Goal: Transaction & Acquisition: Purchase product/service

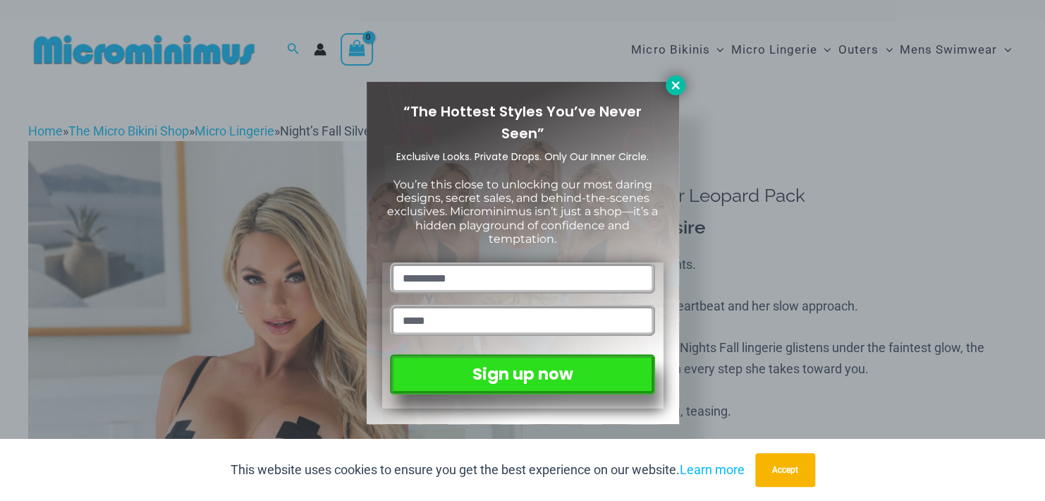
click at [676, 85] on icon at bounding box center [676, 85] width 8 height 8
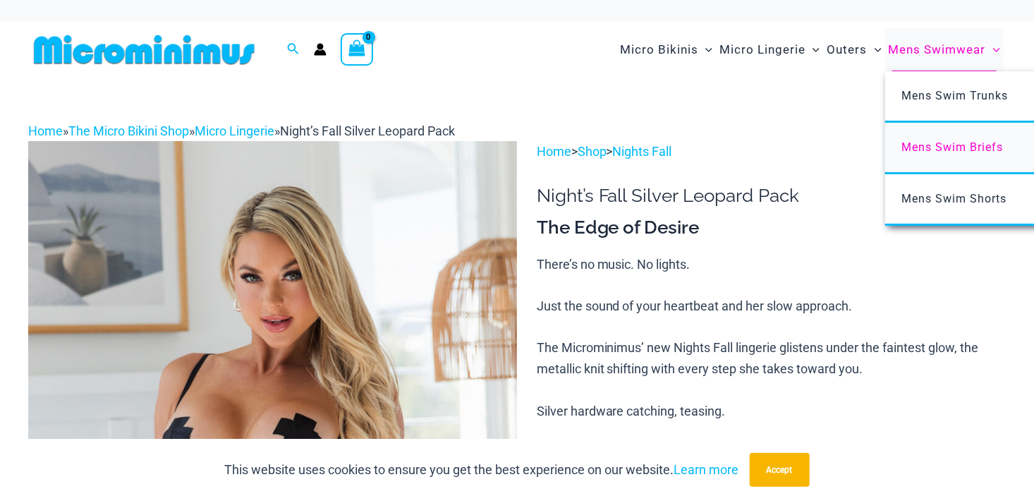
click at [954, 148] on span "Mens Swim Briefs" at bounding box center [953, 146] width 102 height 13
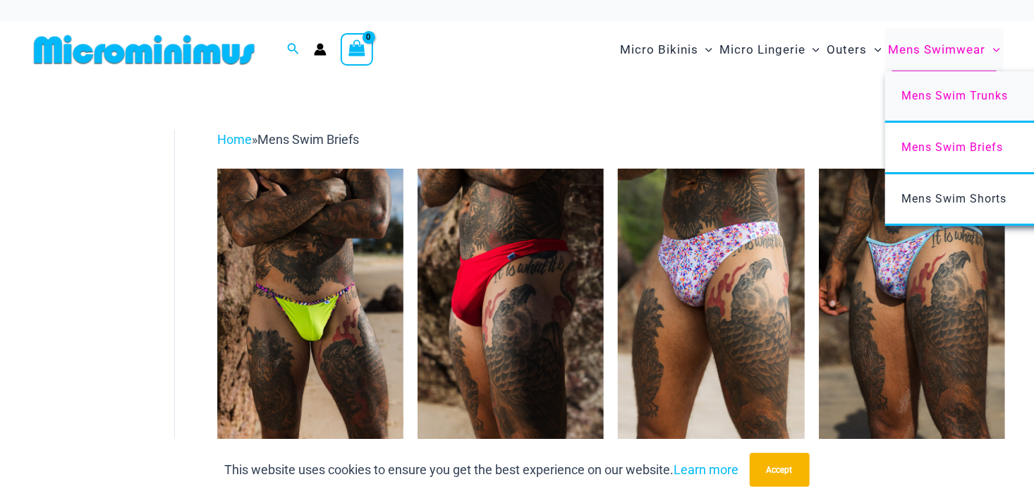
click at [949, 95] on span "Mens Swim Trunks" at bounding box center [955, 95] width 107 height 13
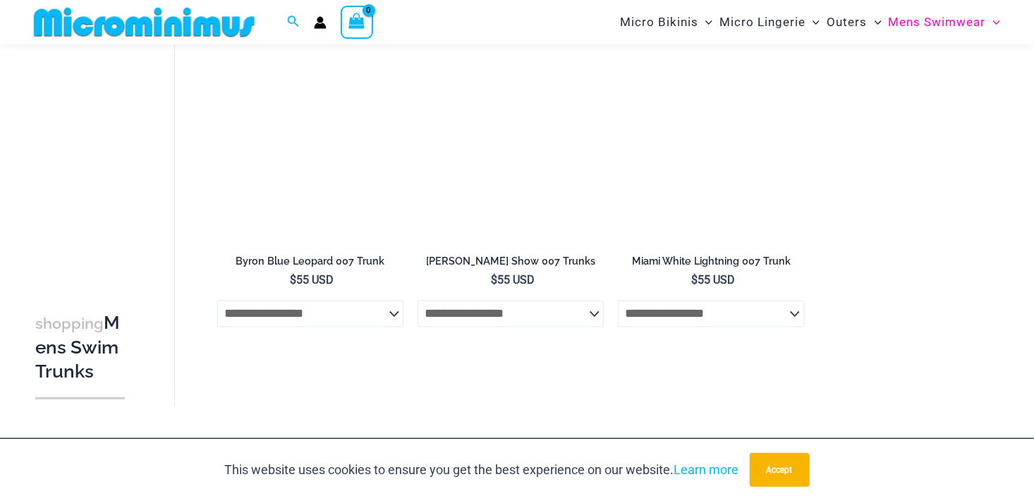
scroll to position [1047, 0]
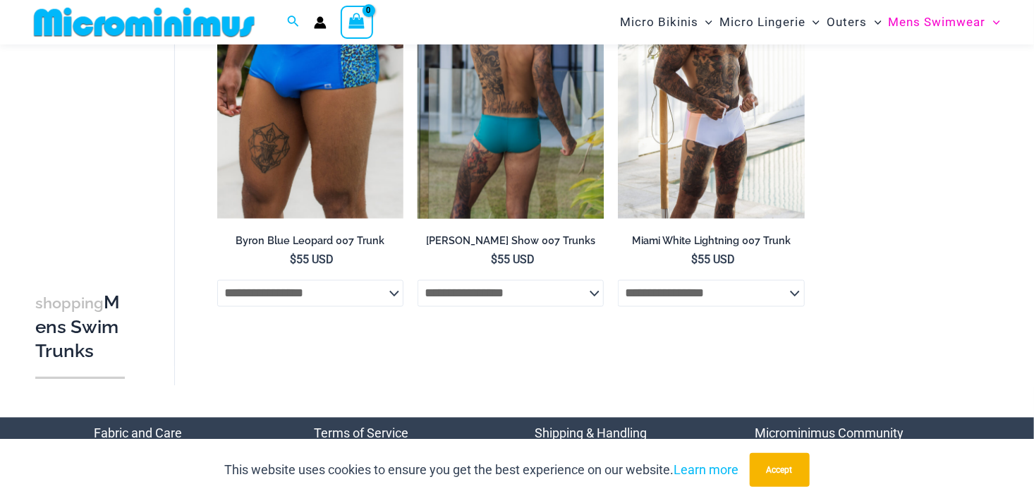
click at [594, 293] on select "**********" at bounding box center [511, 293] width 186 height 27
click at [595, 293] on select "**********" at bounding box center [511, 293] width 186 height 27
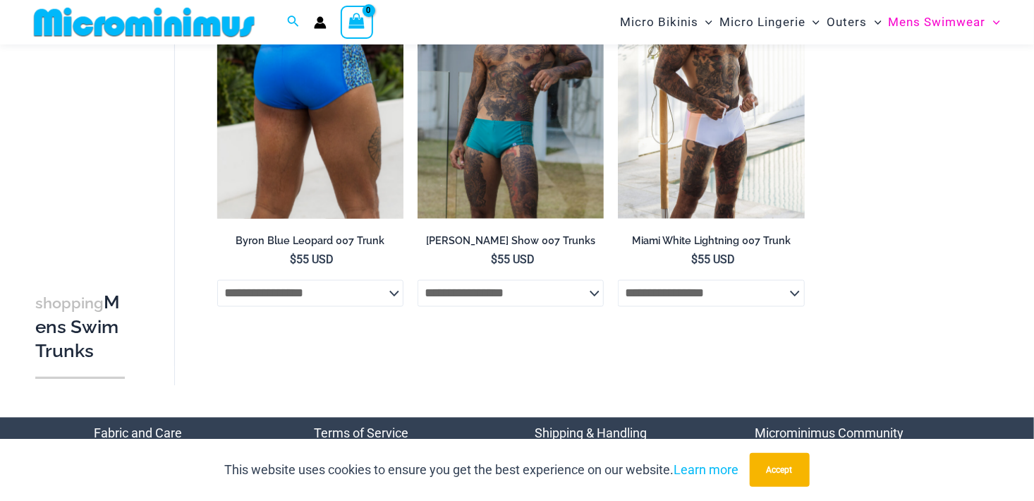
click at [392, 290] on select "**********" at bounding box center [310, 293] width 186 height 27
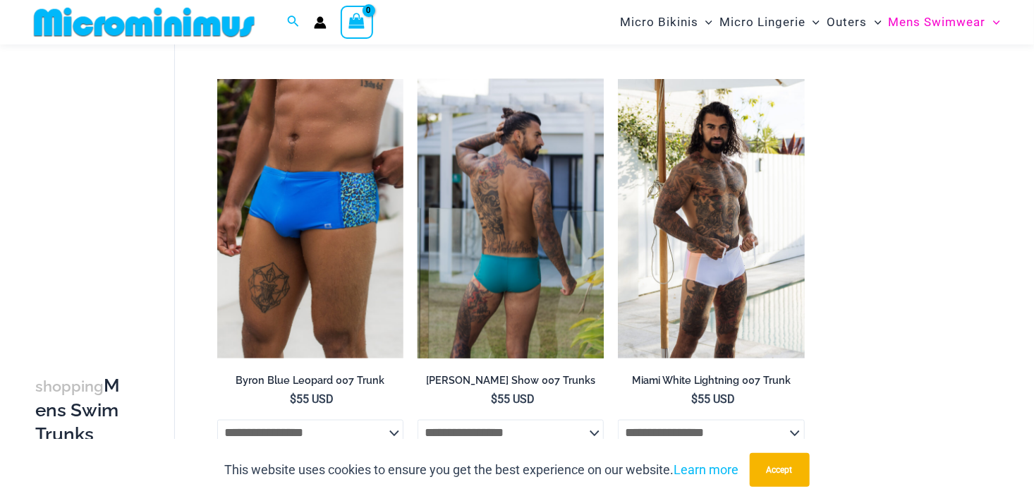
scroll to position [906, 0]
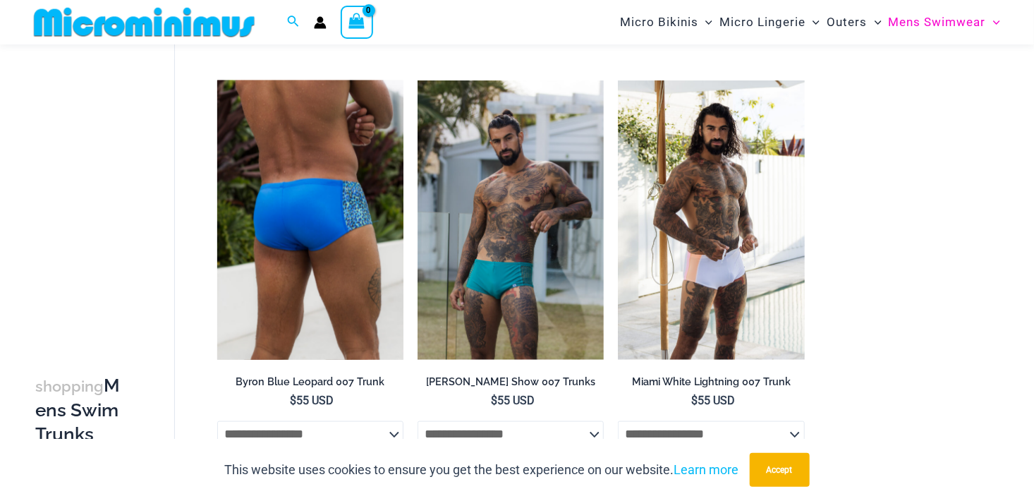
click at [282, 258] on img at bounding box center [310, 219] width 186 height 279
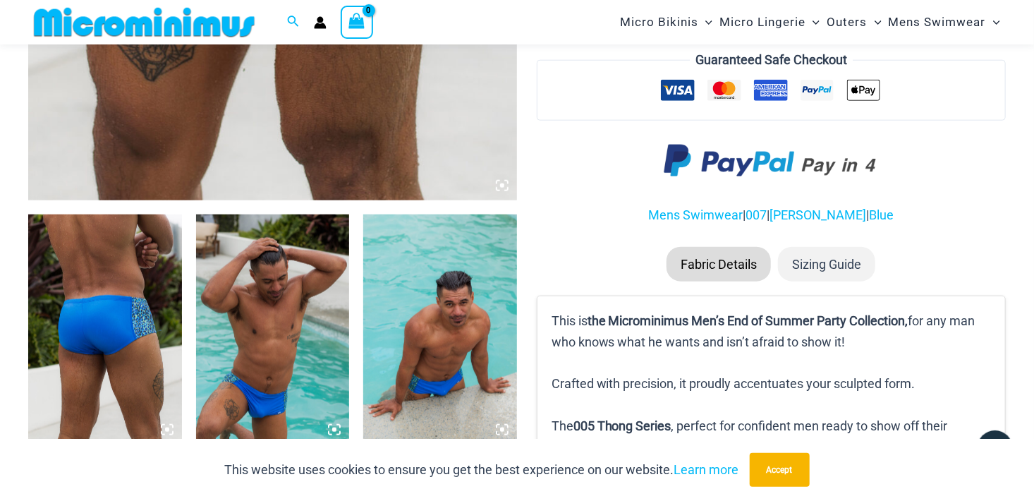
scroll to position [694, 0]
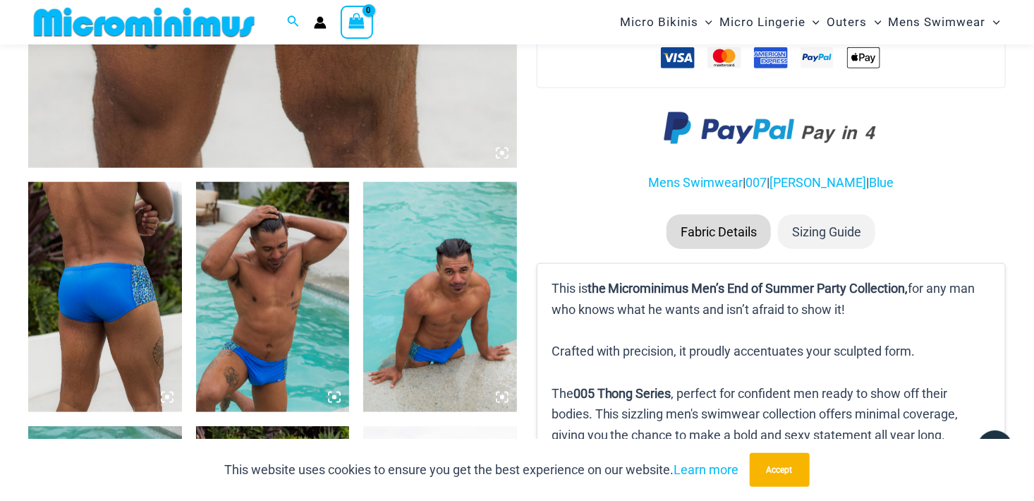
click at [827, 230] on li "Sizing Guide" at bounding box center [826, 231] width 97 height 35
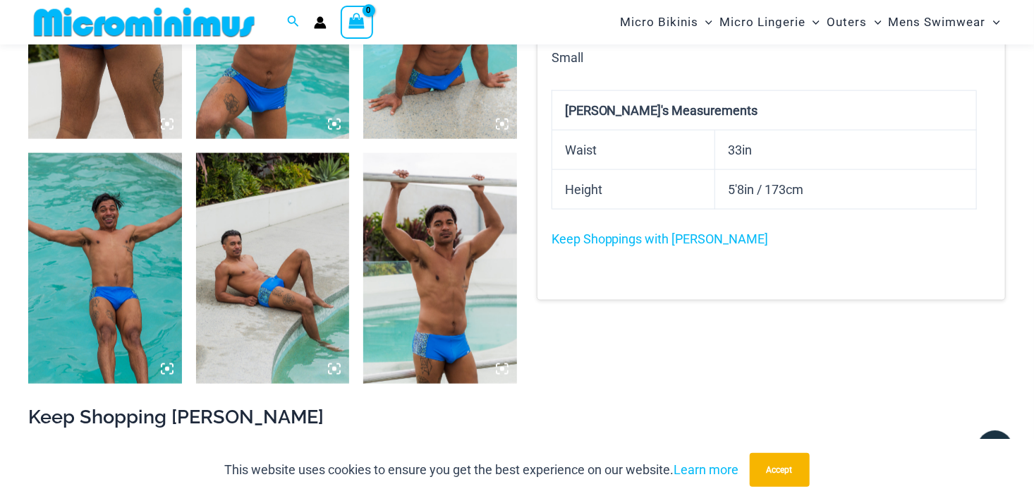
scroll to position [906, 0]
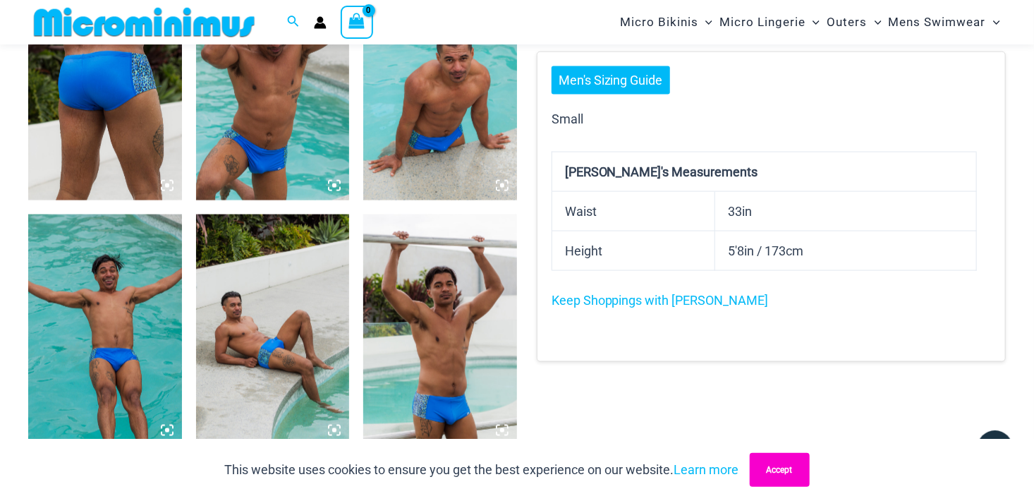
click at [776, 471] on button "Accept" at bounding box center [780, 470] width 60 height 34
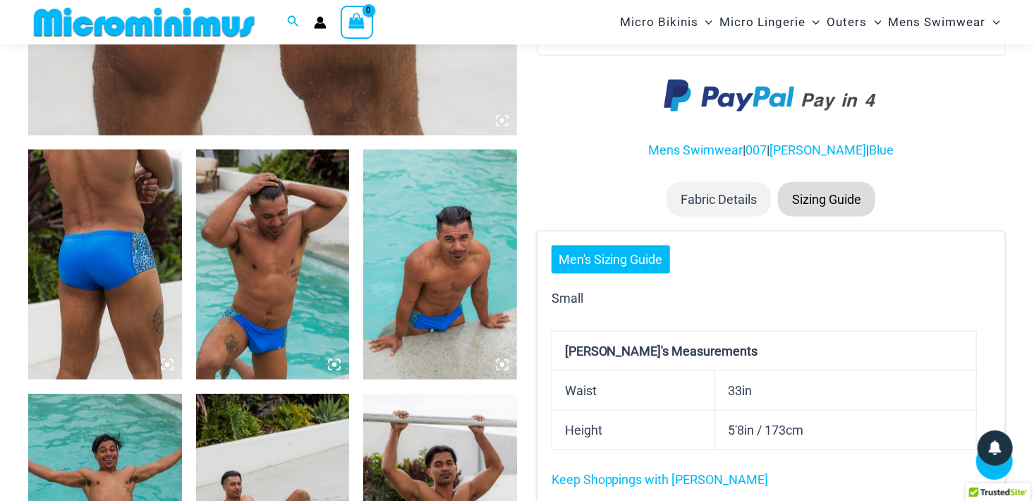
scroll to position [694, 0]
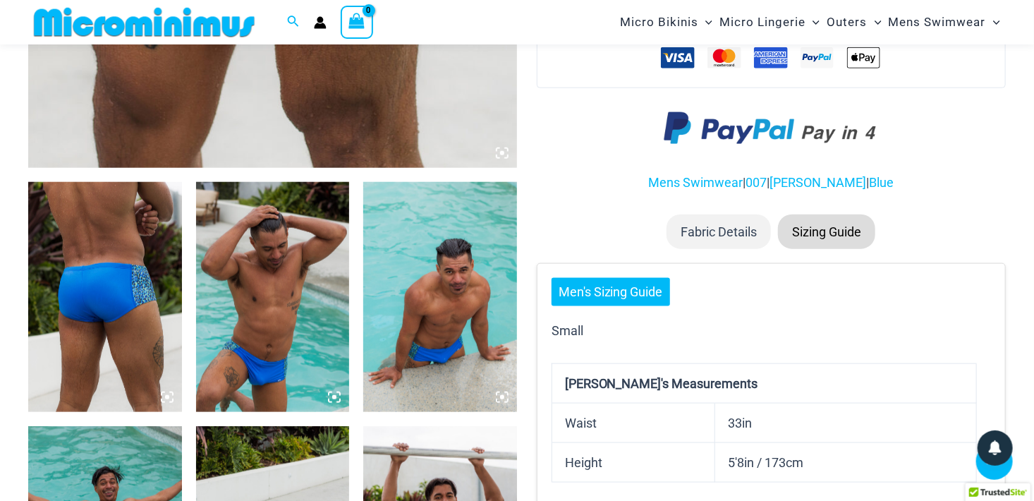
click at [824, 227] on li "Sizing Guide" at bounding box center [826, 231] width 97 height 35
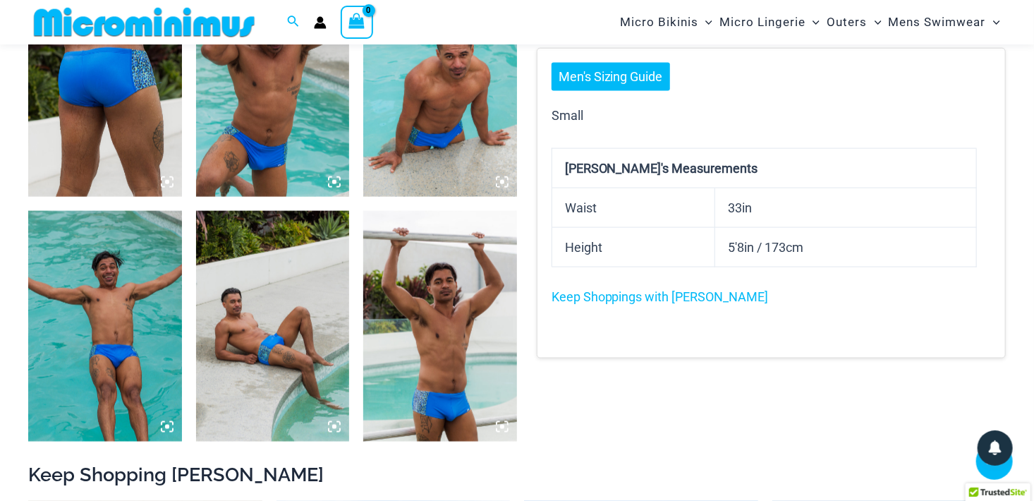
scroll to position [835, 0]
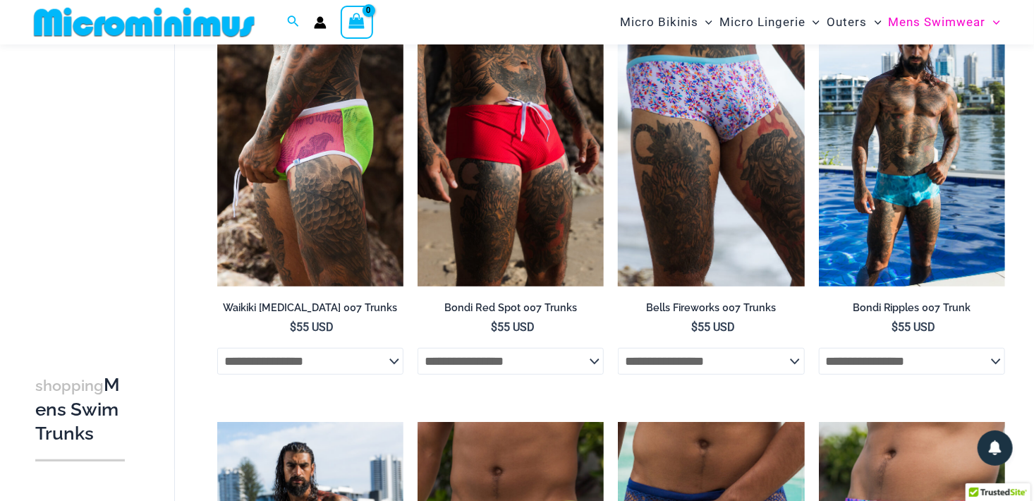
scroll to position [125, 0]
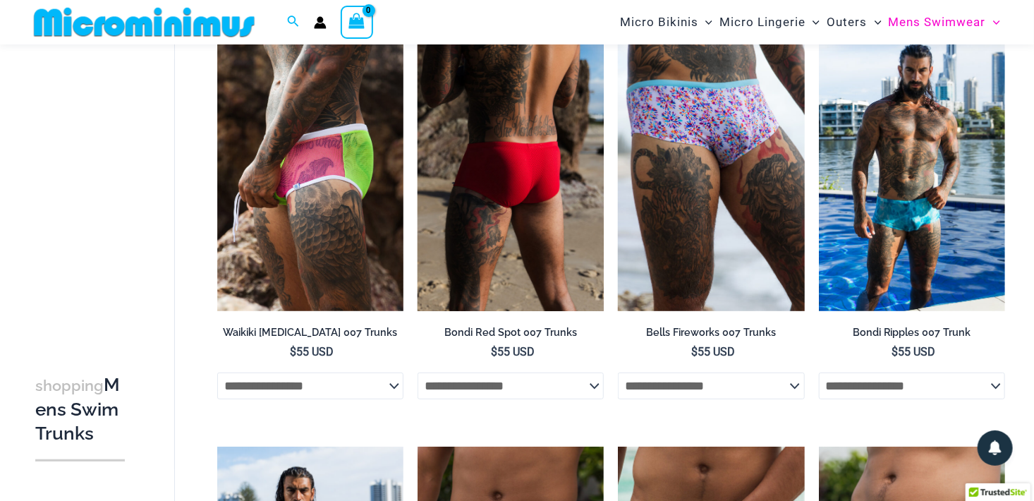
click at [504, 171] on img at bounding box center [511, 170] width 186 height 279
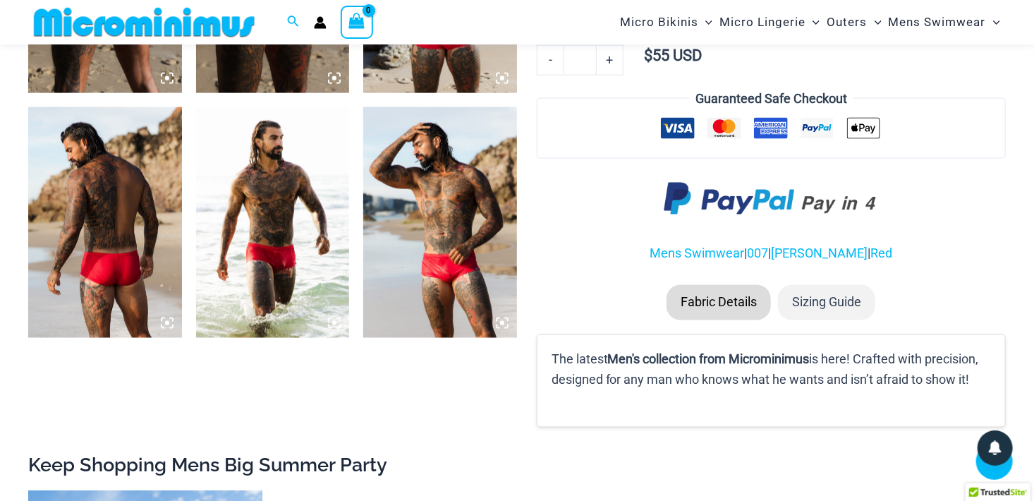
scroll to position [1047, 0]
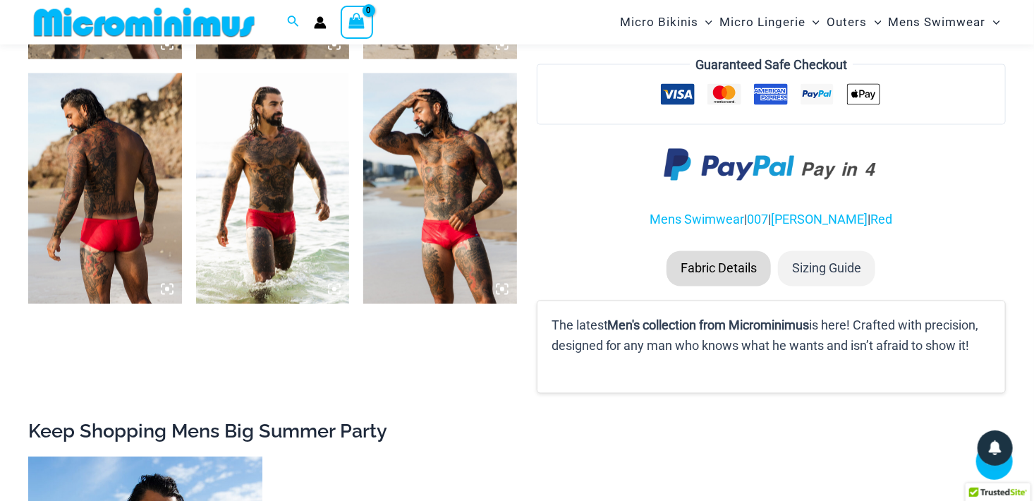
click at [268, 172] on img at bounding box center [273, 188] width 154 height 230
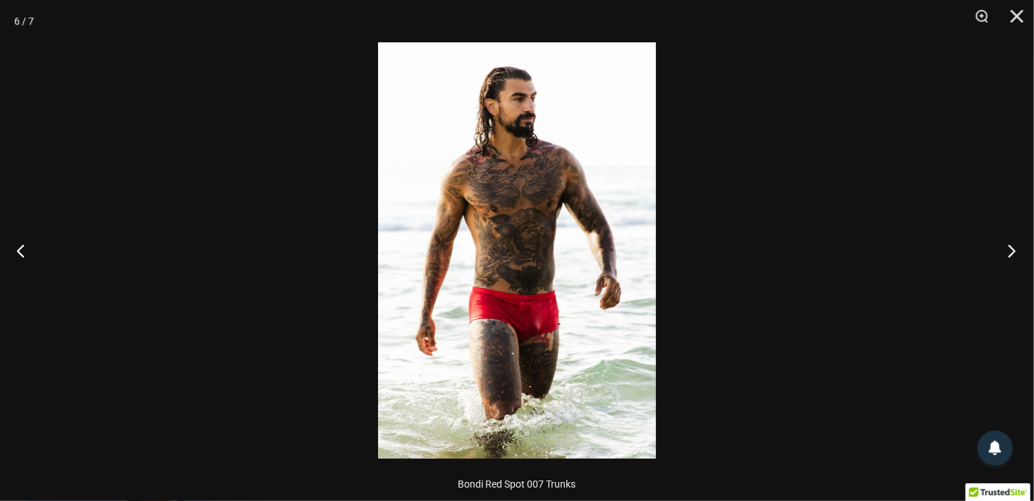
click at [1014, 248] on button "Next" at bounding box center [1007, 250] width 53 height 71
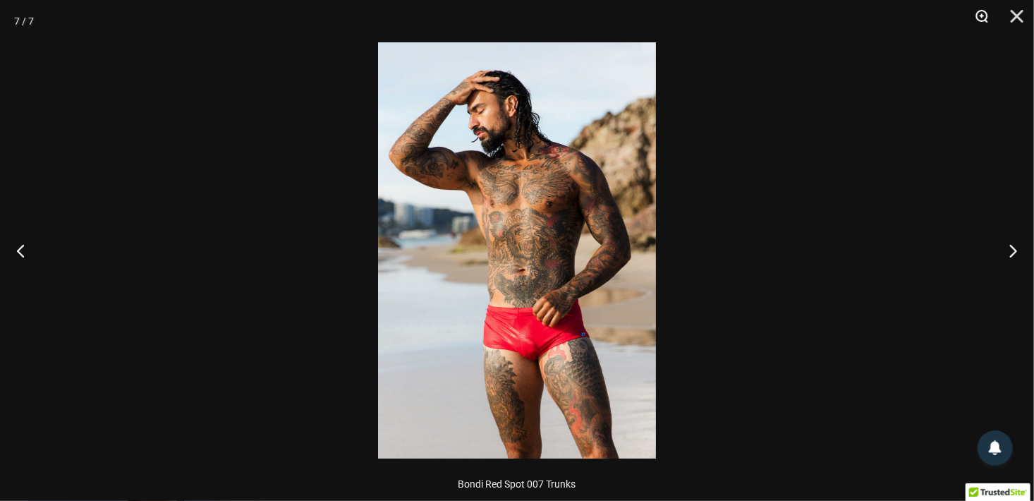
click at [983, 14] on button "Zoom" at bounding box center [976, 21] width 35 height 42
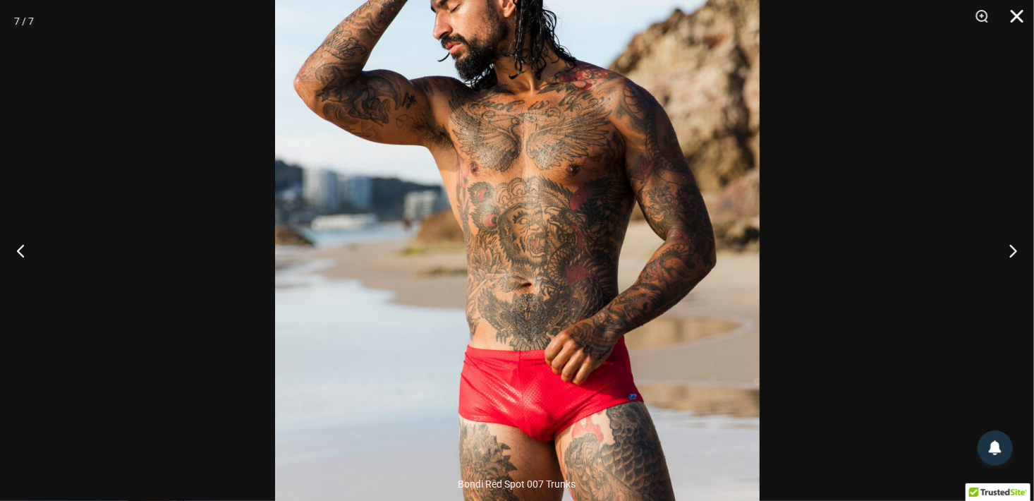
click at [1015, 14] on button "Close" at bounding box center [1012, 21] width 35 height 42
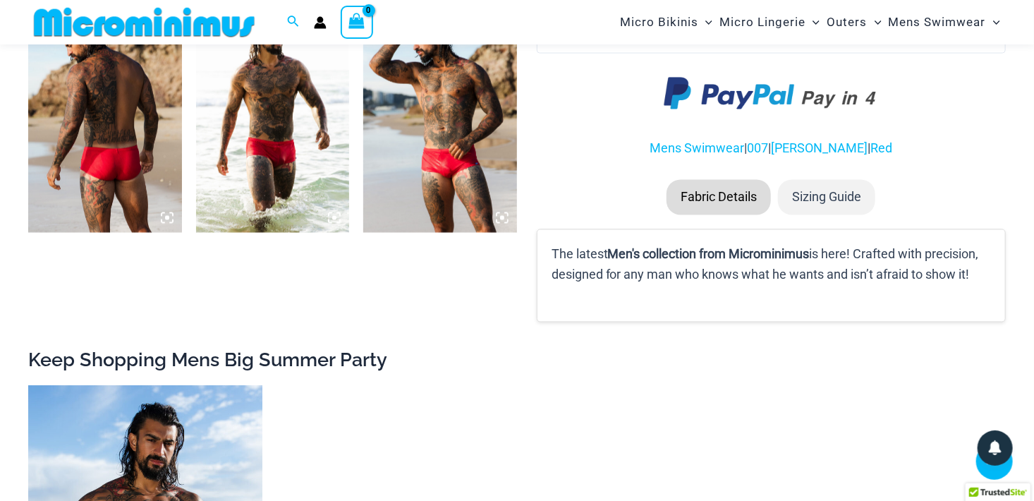
scroll to position [1117, 0]
